Goal: Check status: Check status

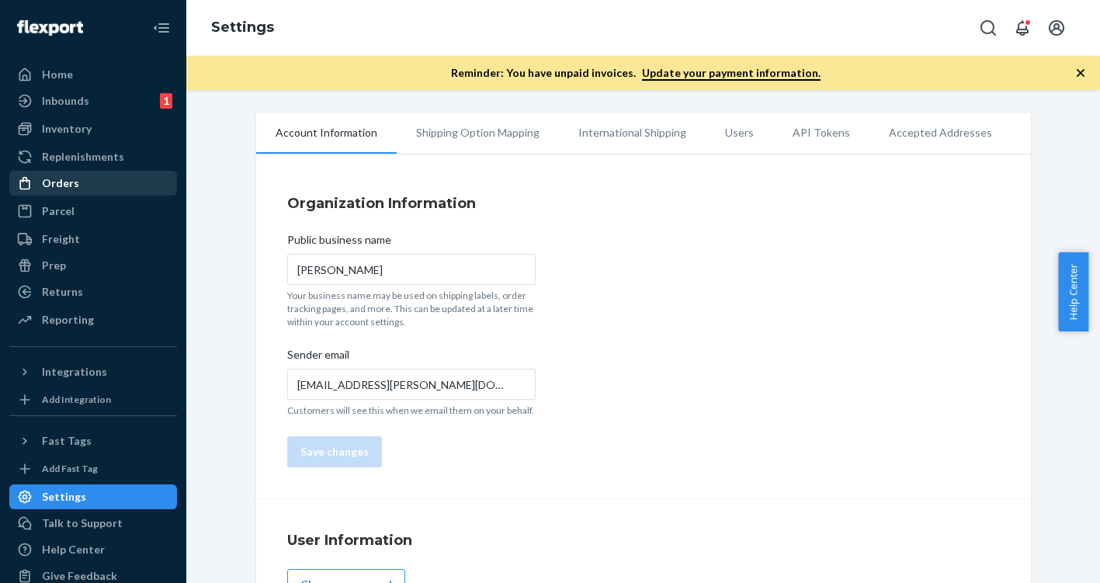
click at [71, 190] on div "Orders" at bounding box center [60, 183] width 37 height 16
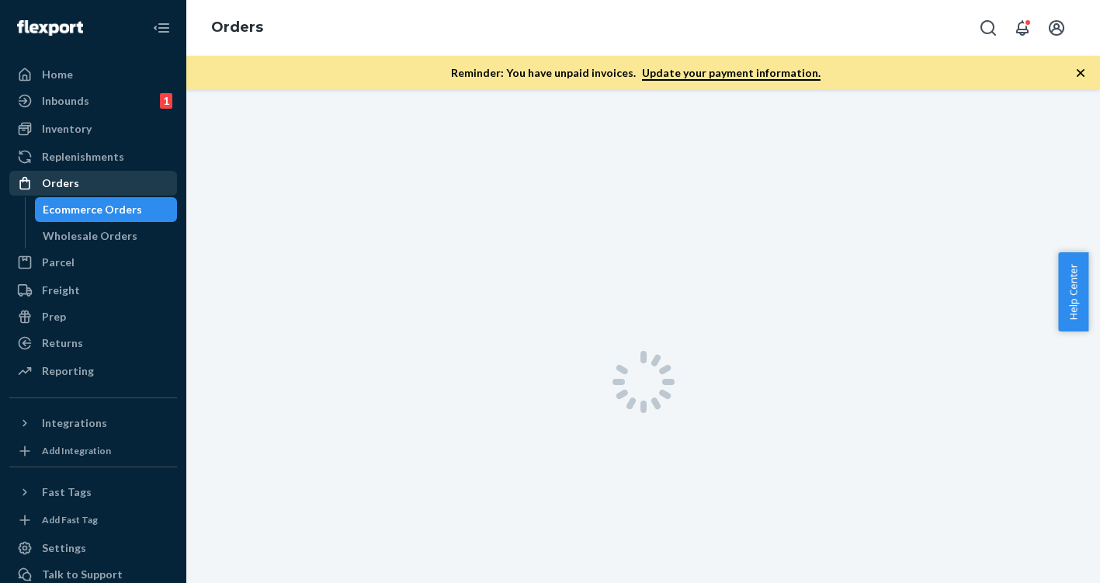
click at [71, 190] on div "Orders" at bounding box center [60, 183] width 37 height 16
click at [81, 213] on div "Ecommerce Orders" at bounding box center [92, 210] width 99 height 16
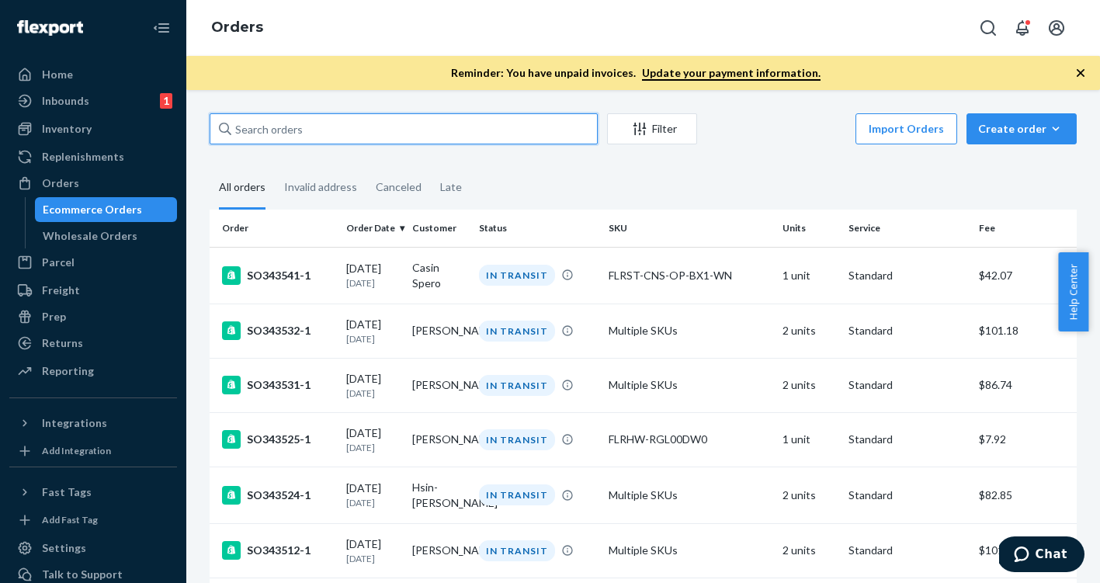
click at [488, 126] on input "text" at bounding box center [404, 128] width 388 height 31
paste input "137157375"
type input "137157375"
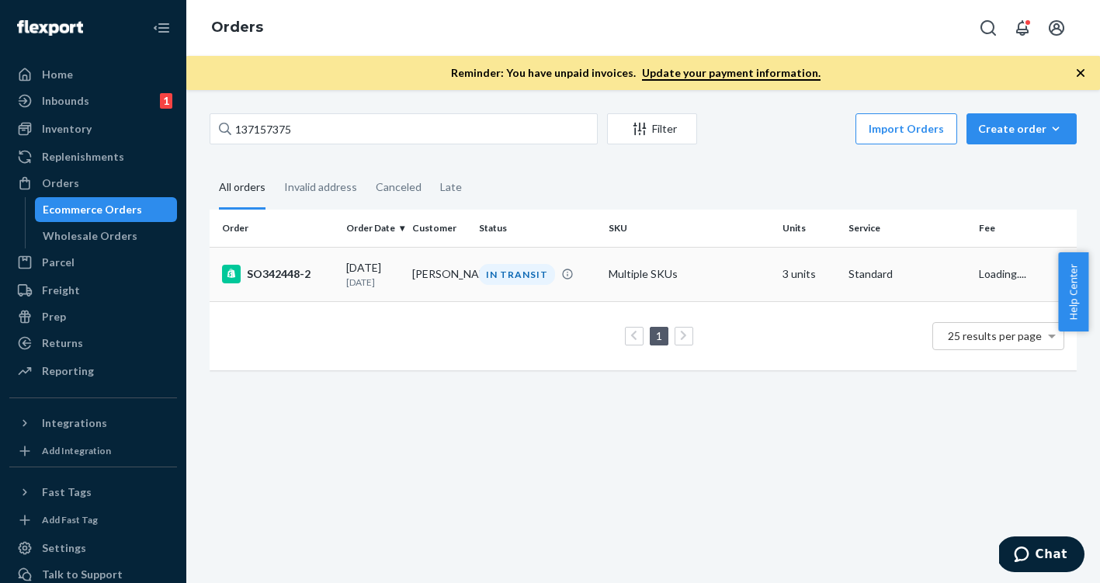
click at [274, 272] on div "SO342448-2" at bounding box center [278, 274] width 112 height 19
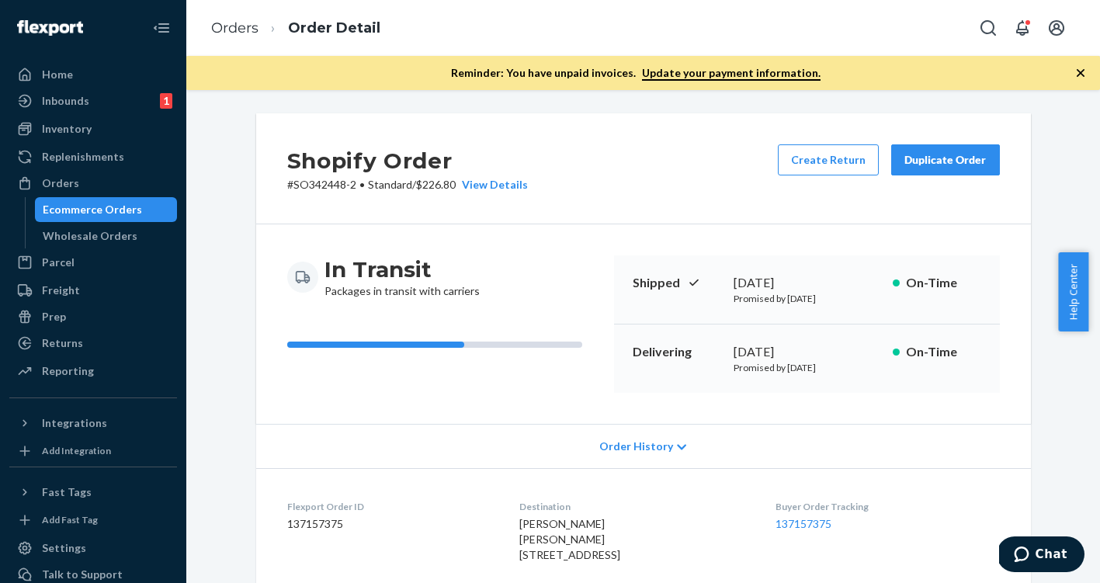
drag, startPoint x: 836, startPoint y: 364, endPoint x: 721, endPoint y: 357, distance: 115.1
click at [721, 357] on div "Delivering [DATE] Promised by [DATE] On-Time" at bounding box center [807, 358] width 386 height 68
